Goal: Task Accomplishment & Management: Manage account settings

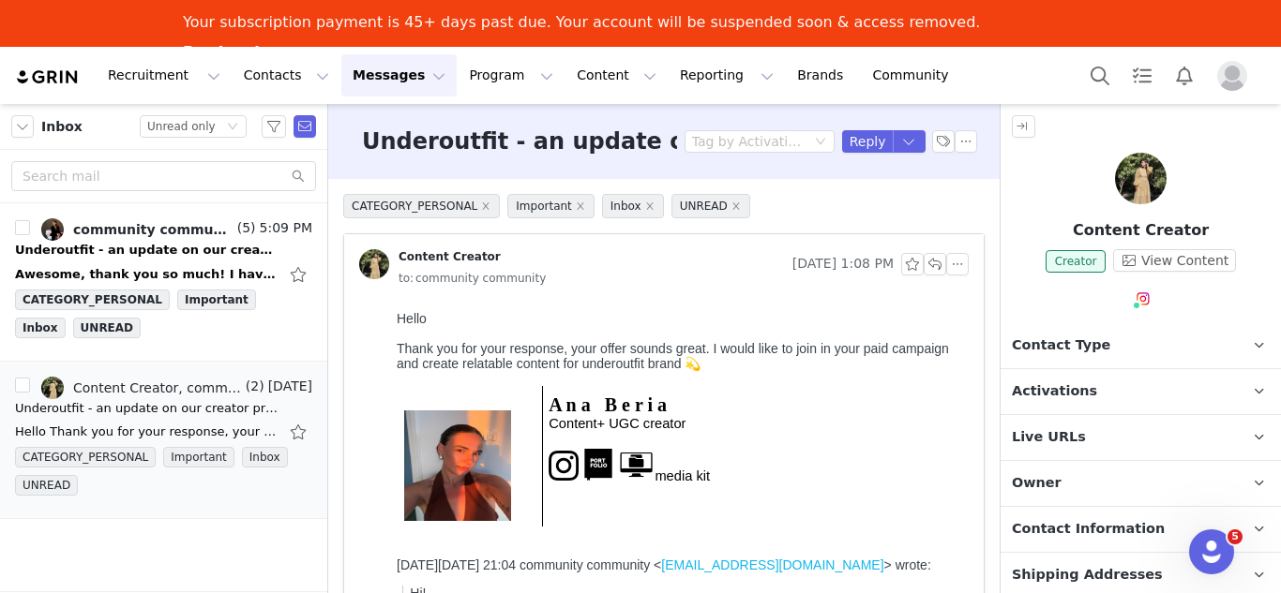
click at [1107, 381] on p "Activations" at bounding box center [1117, 391] width 235 height 45
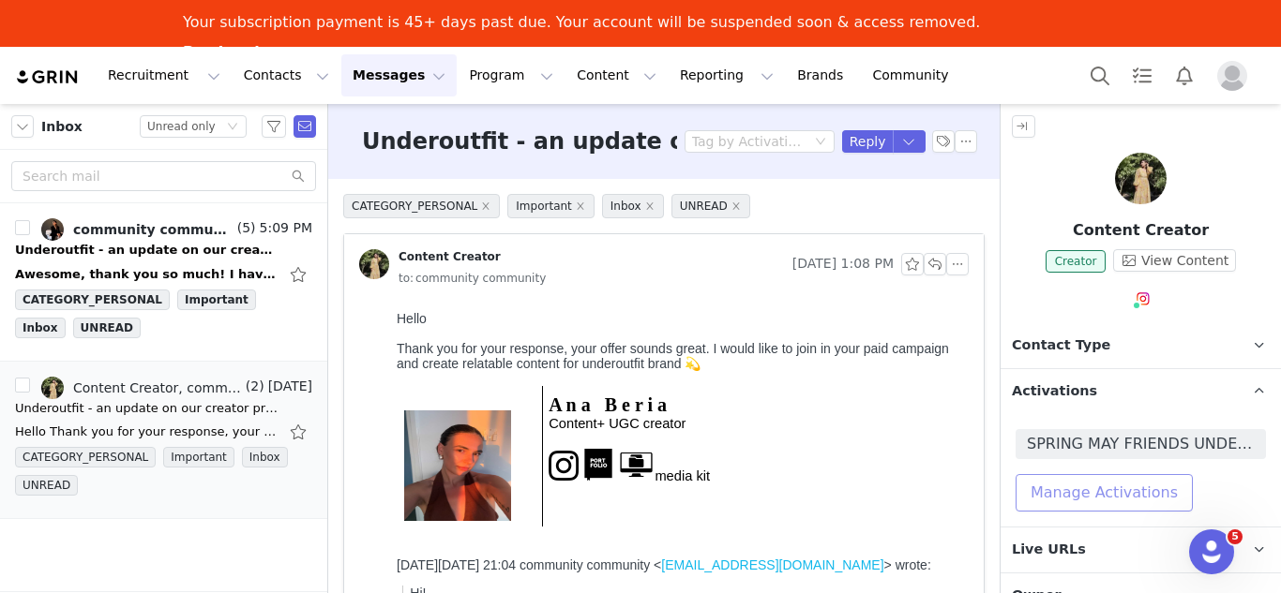
click at [1080, 494] on button "Manage Activations" at bounding box center [1103, 493] width 177 height 38
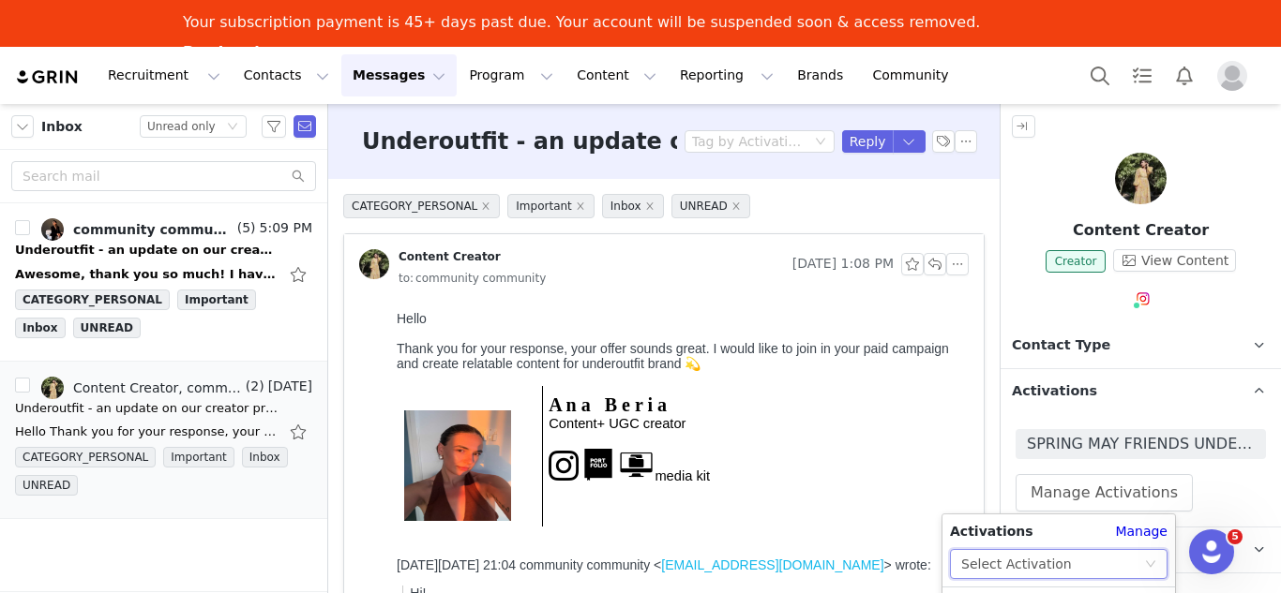
click at [1065, 550] on div "Select Activation" at bounding box center [1052, 564] width 183 height 28
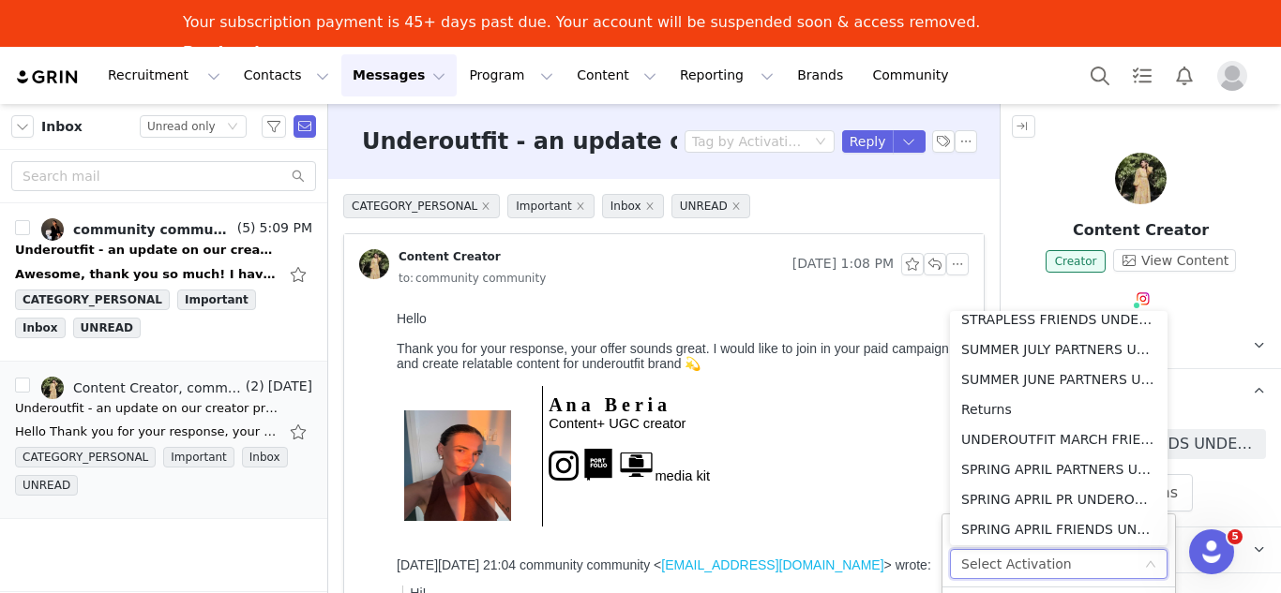
scroll to position [613, 0]
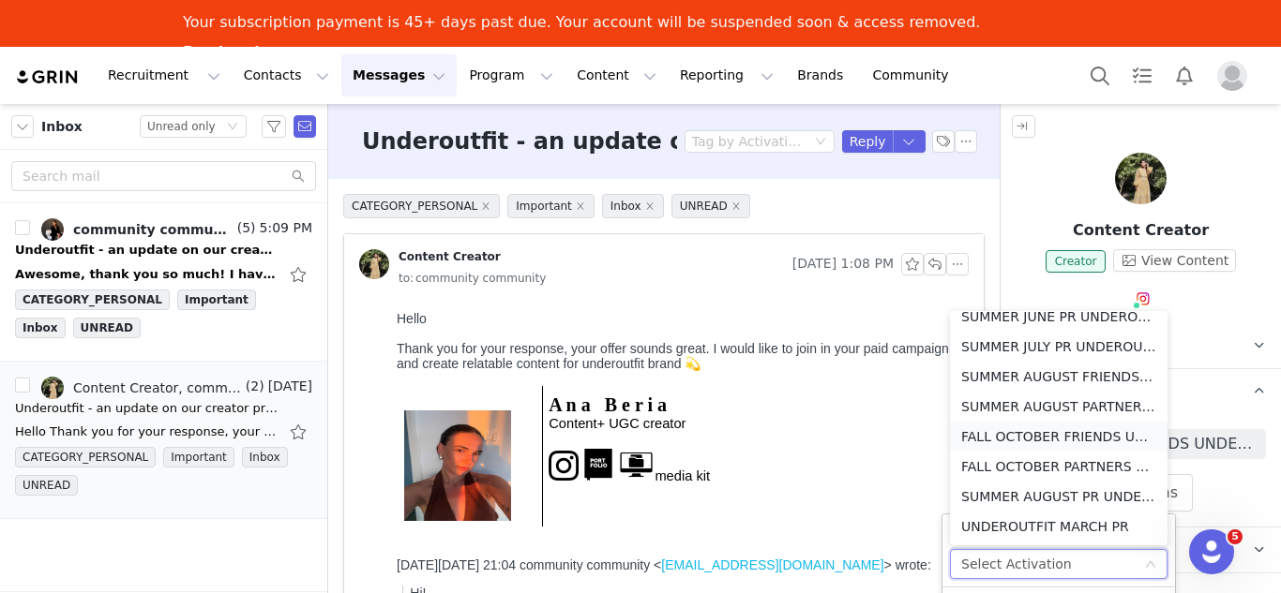
click at [1068, 435] on li "FALL OCTOBER FRIENDS UNDEROUTFIT 🤎" at bounding box center [1059, 437] width 218 height 30
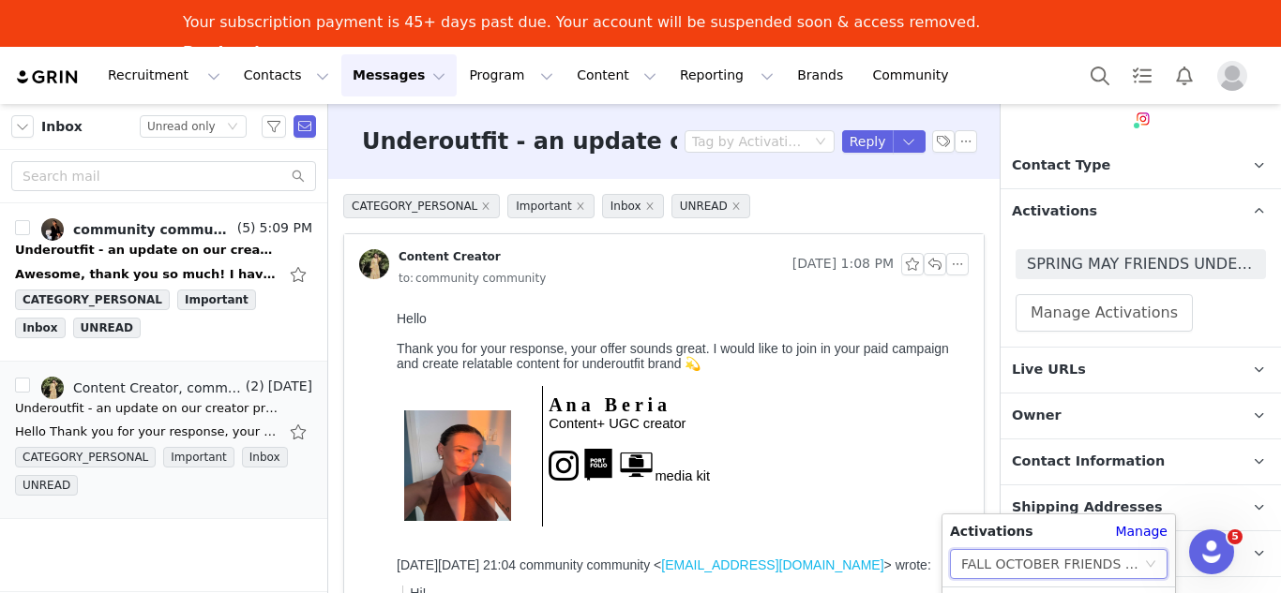
scroll to position [188, 0]
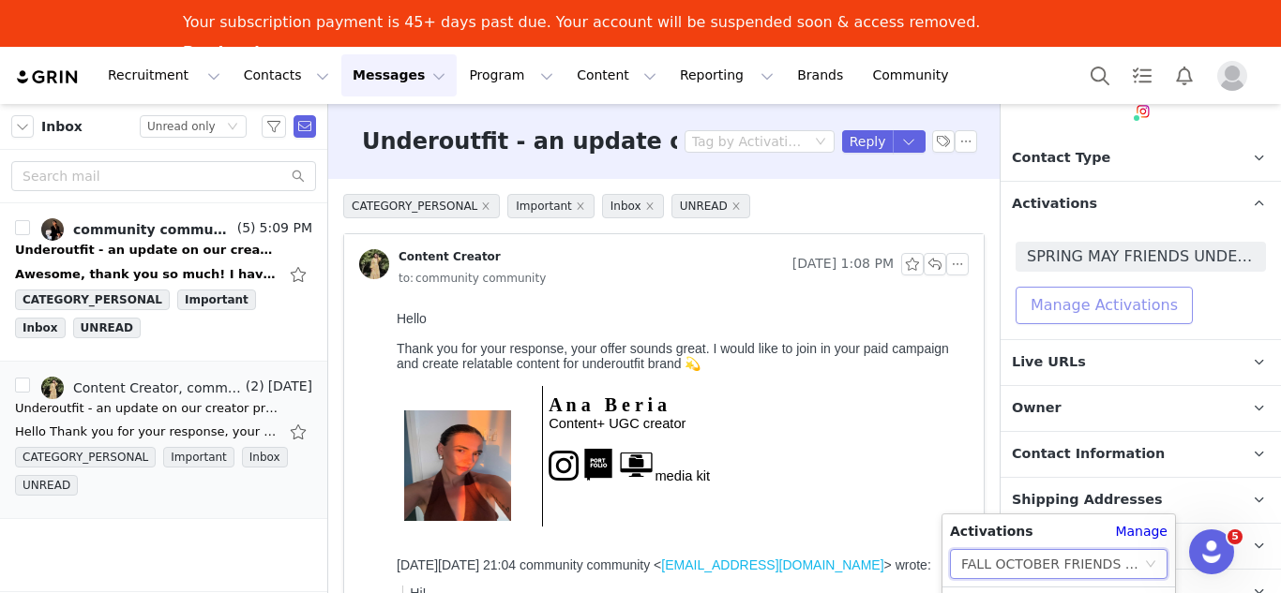
click at [1084, 296] on button "Manage Activations" at bounding box center [1103, 306] width 177 height 38
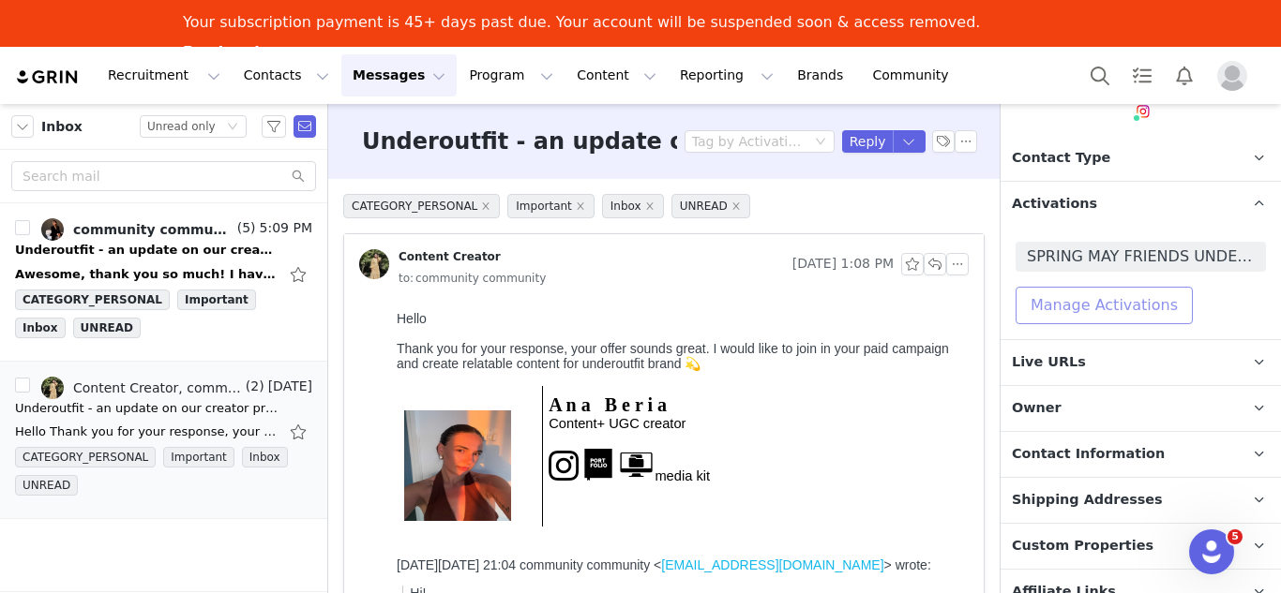
click at [1095, 310] on button "Manage Activations" at bounding box center [1103, 306] width 177 height 38
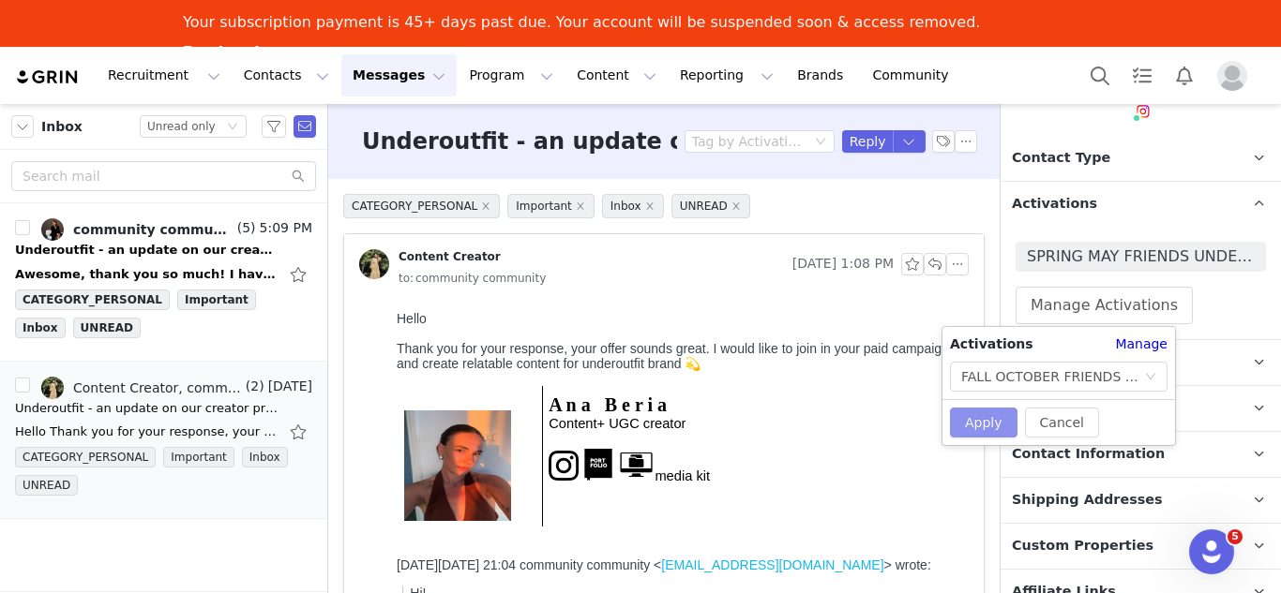
click at [974, 424] on button "Apply" at bounding box center [984, 423] width 68 height 30
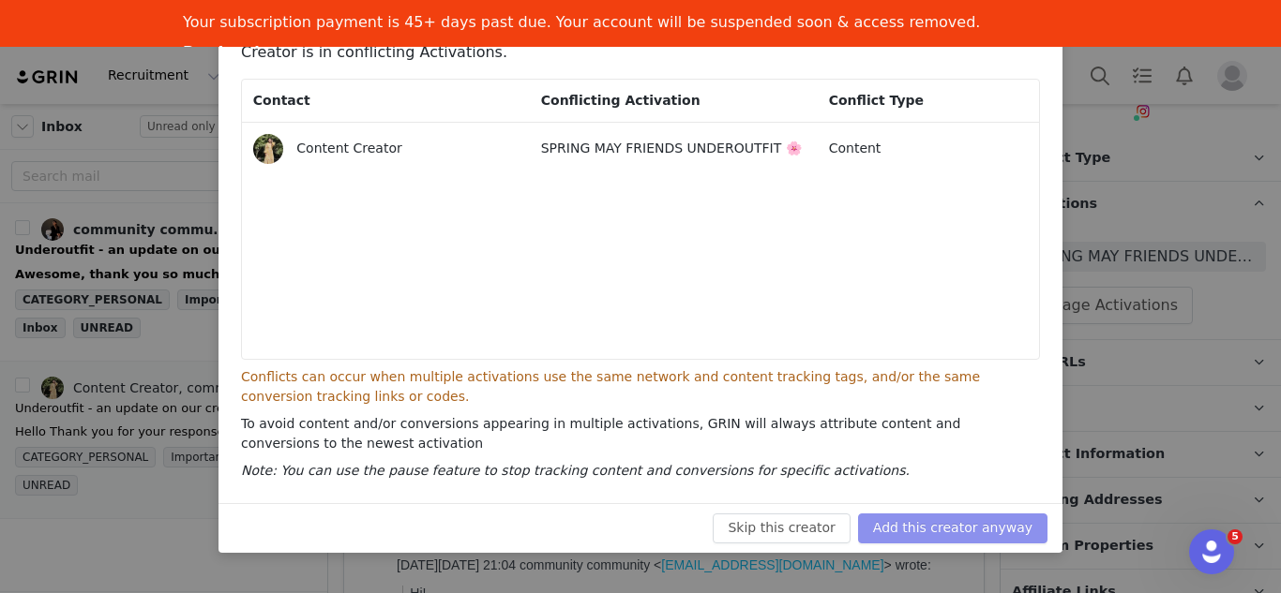
click at [992, 516] on button "Add this creator anyway" at bounding box center [952, 529] width 189 height 30
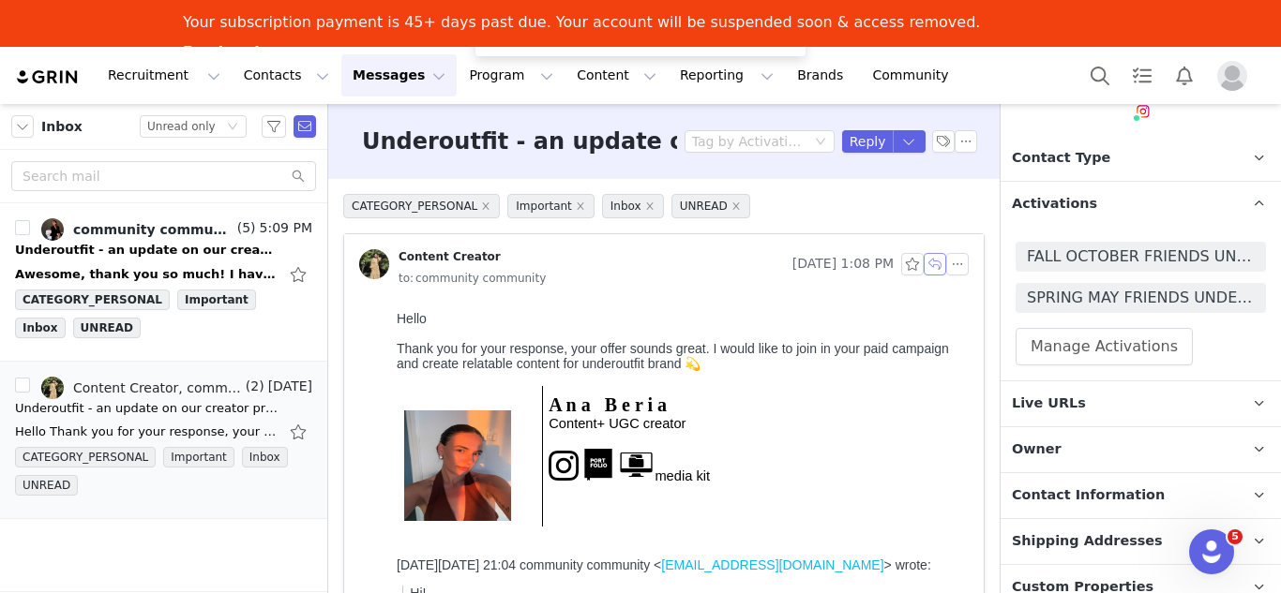
click at [923, 263] on button "button" at bounding box center [934, 264] width 23 height 23
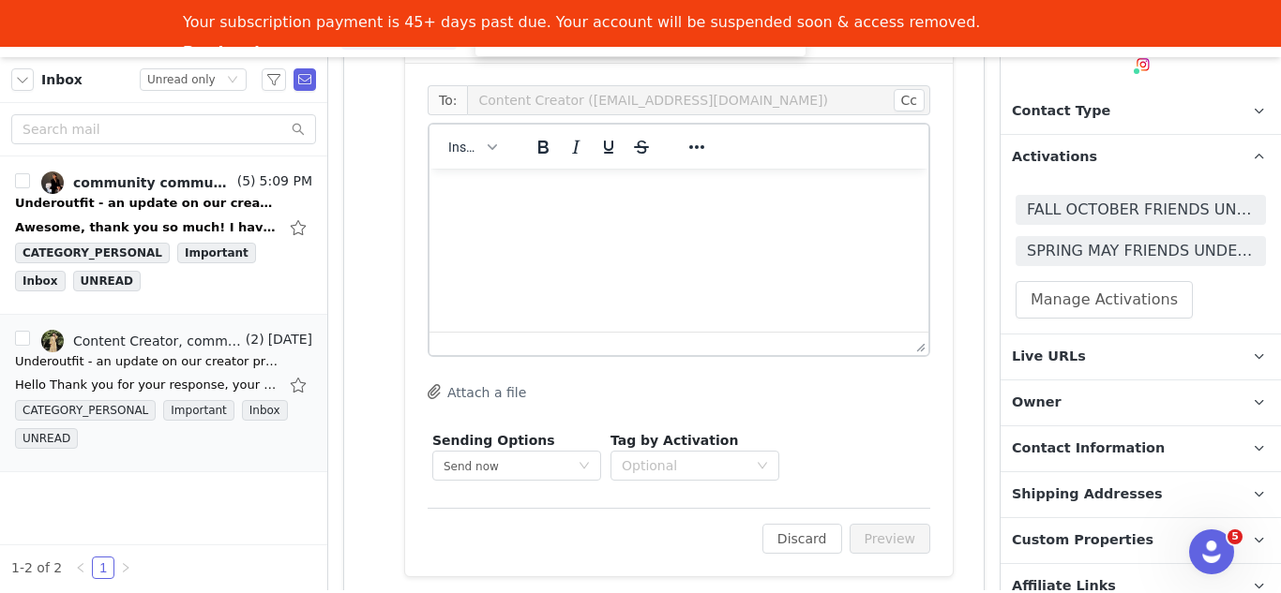
scroll to position [0, 0]
click at [465, 155] on span "Insert" at bounding box center [464, 147] width 33 height 15
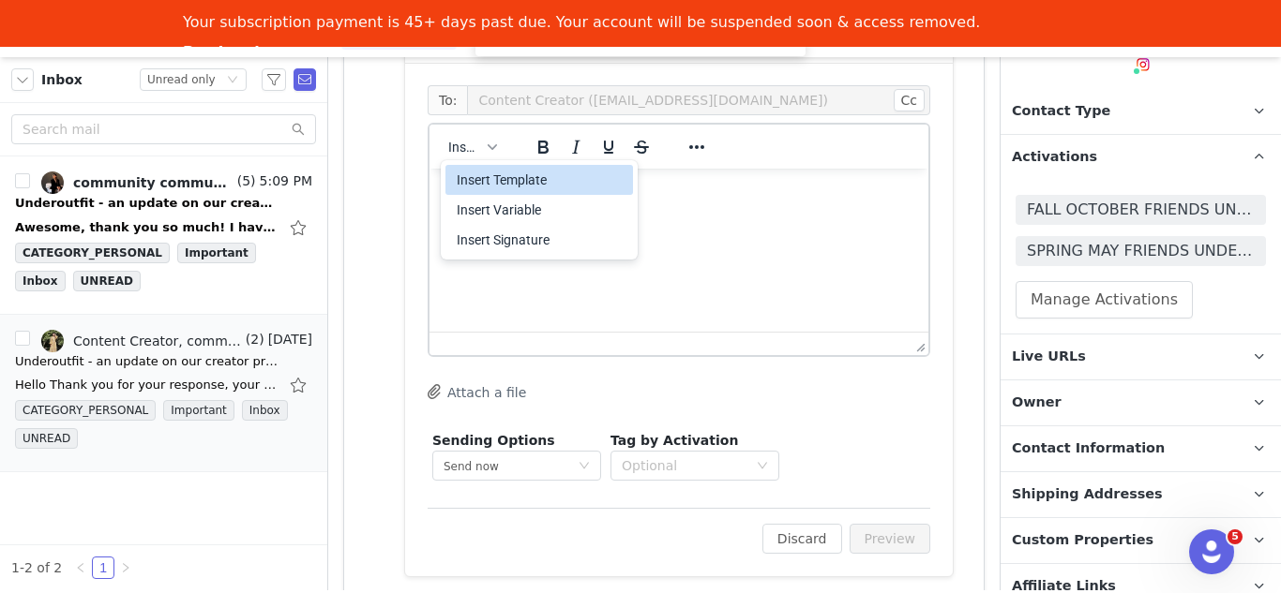
click at [499, 190] on div "Insert Template" at bounding box center [541, 180] width 169 height 23
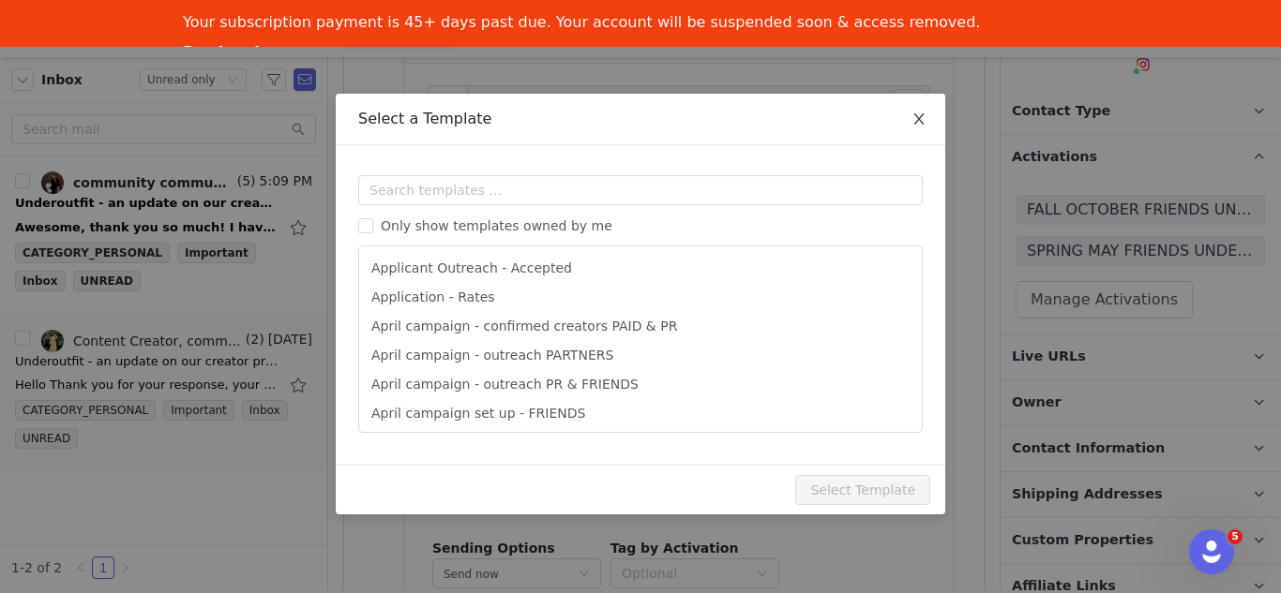
click at [918, 123] on icon "icon: close" at bounding box center [918, 119] width 15 height 15
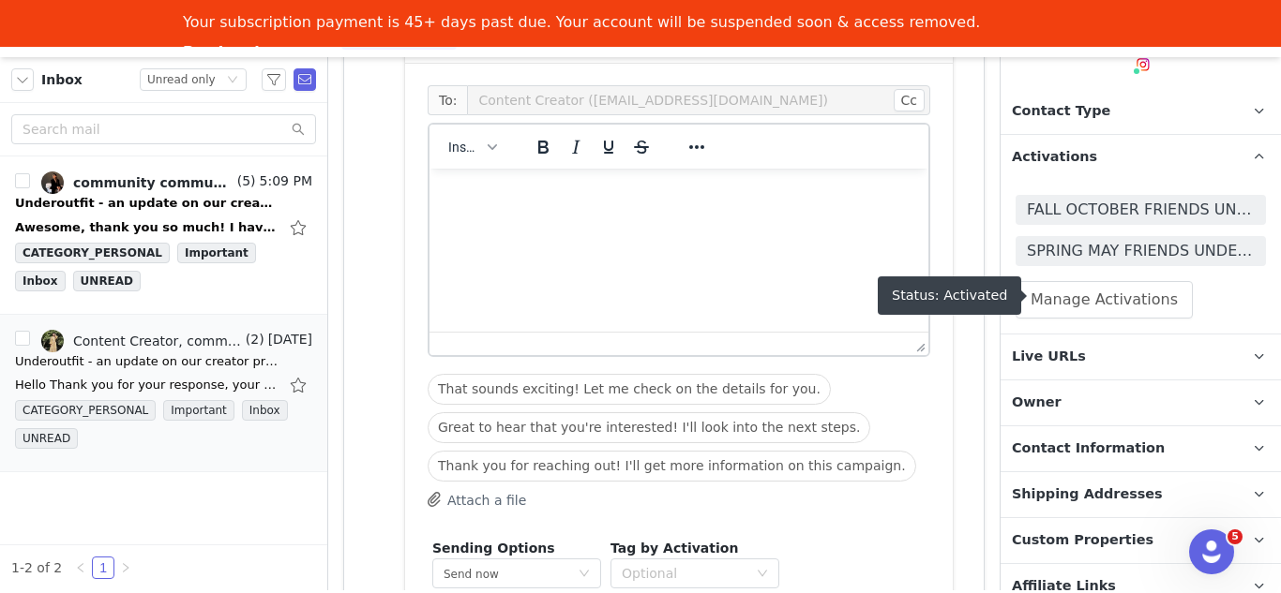
click at [1132, 249] on span "SPRING MAY FRIENDS UNDEROUTFIT 🌸" at bounding box center [1141, 251] width 228 height 23
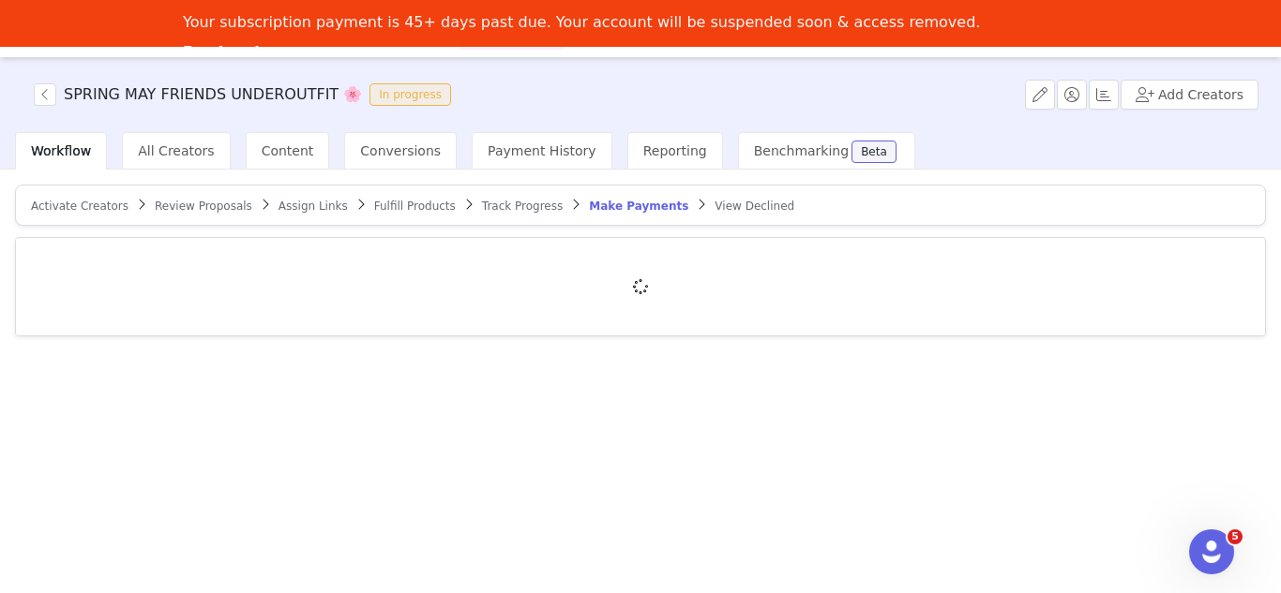
click at [482, 202] on span "Track Progress" at bounding box center [522, 206] width 81 height 13
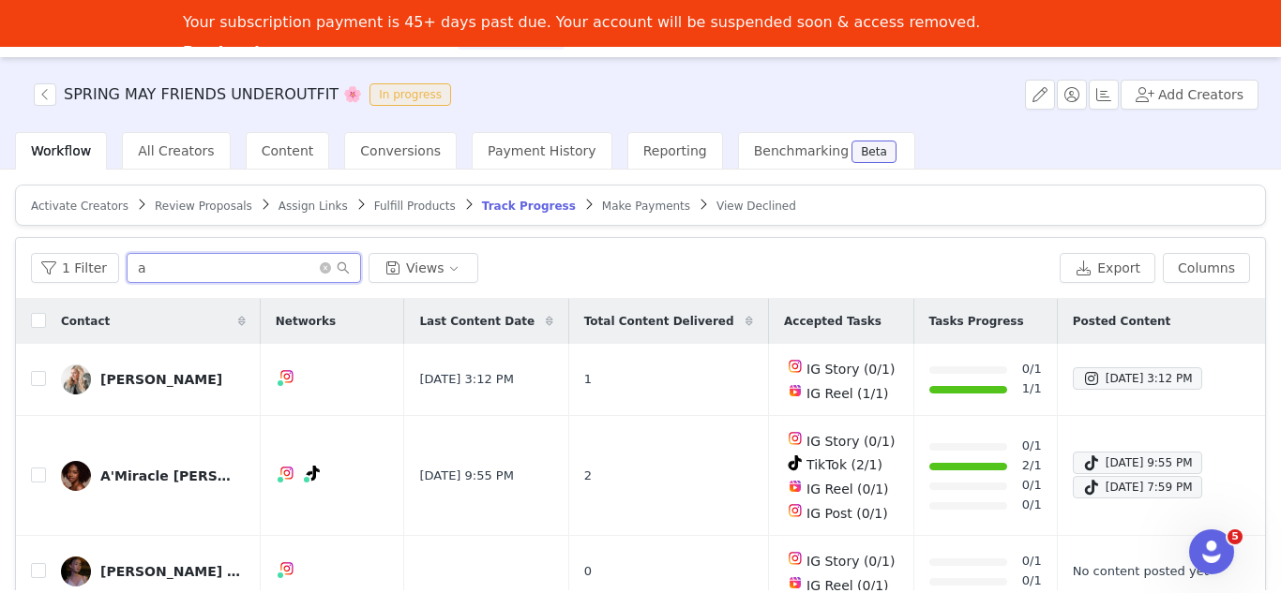
drag, startPoint x: 153, startPoint y: 261, endPoint x: 113, endPoint y: 254, distance: 39.9
click at [113, 254] on div "1 Filter a Views" at bounding box center [541, 268] width 1021 height 30
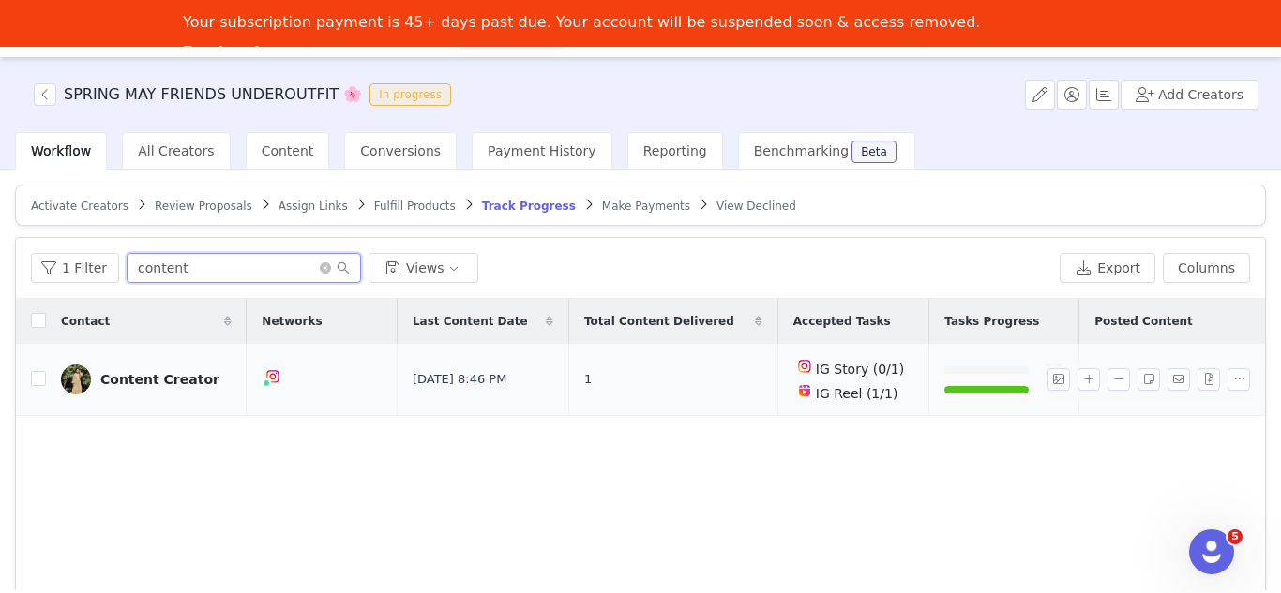
type input "content"
click at [71, 373] on img at bounding box center [76, 380] width 30 height 30
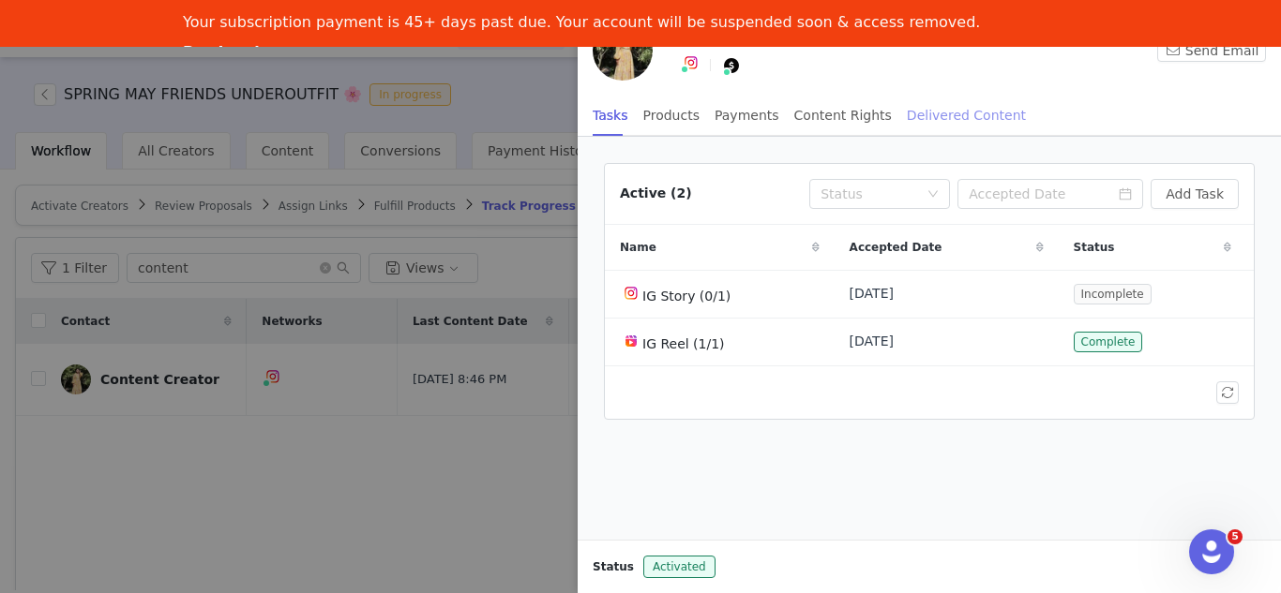
click at [907, 117] on div "Delivered Content" at bounding box center [966, 116] width 119 height 42
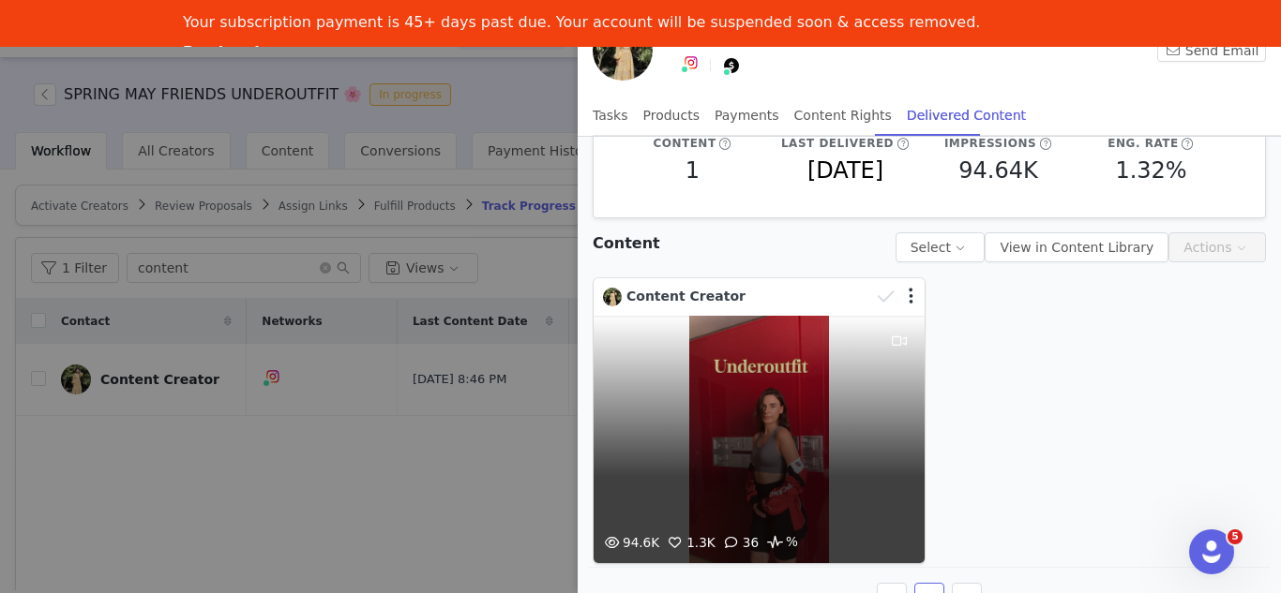
scroll to position [90, 0]
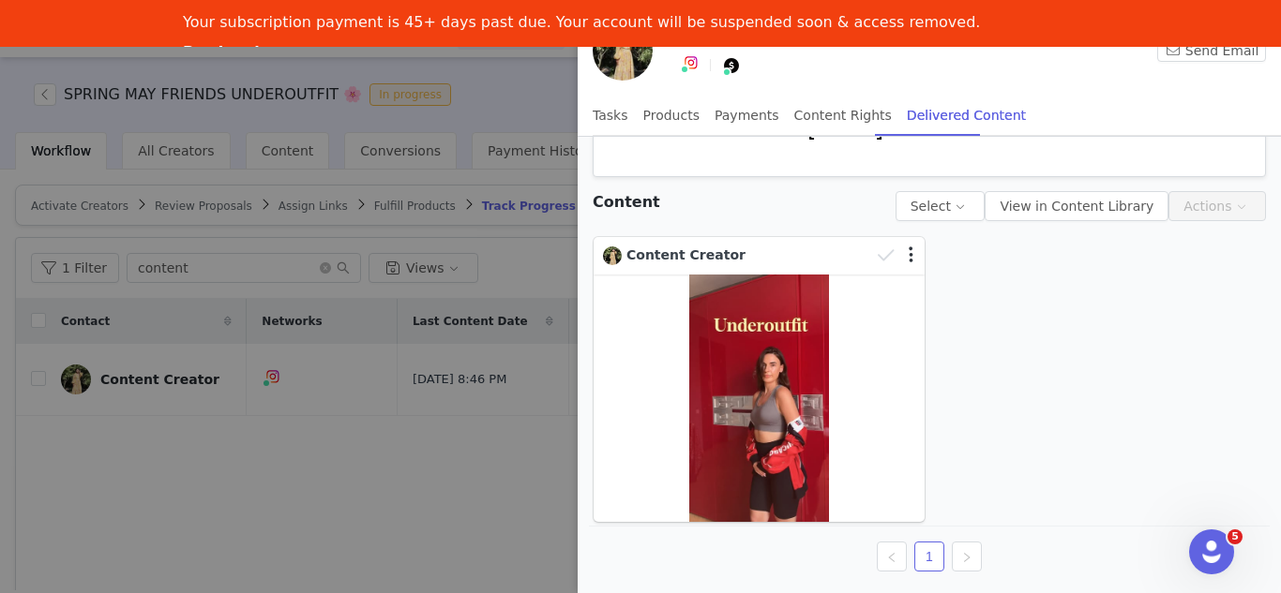
click at [296, 470] on div at bounding box center [640, 296] width 1281 height 593
